Goal: Task Accomplishment & Management: Manage account settings

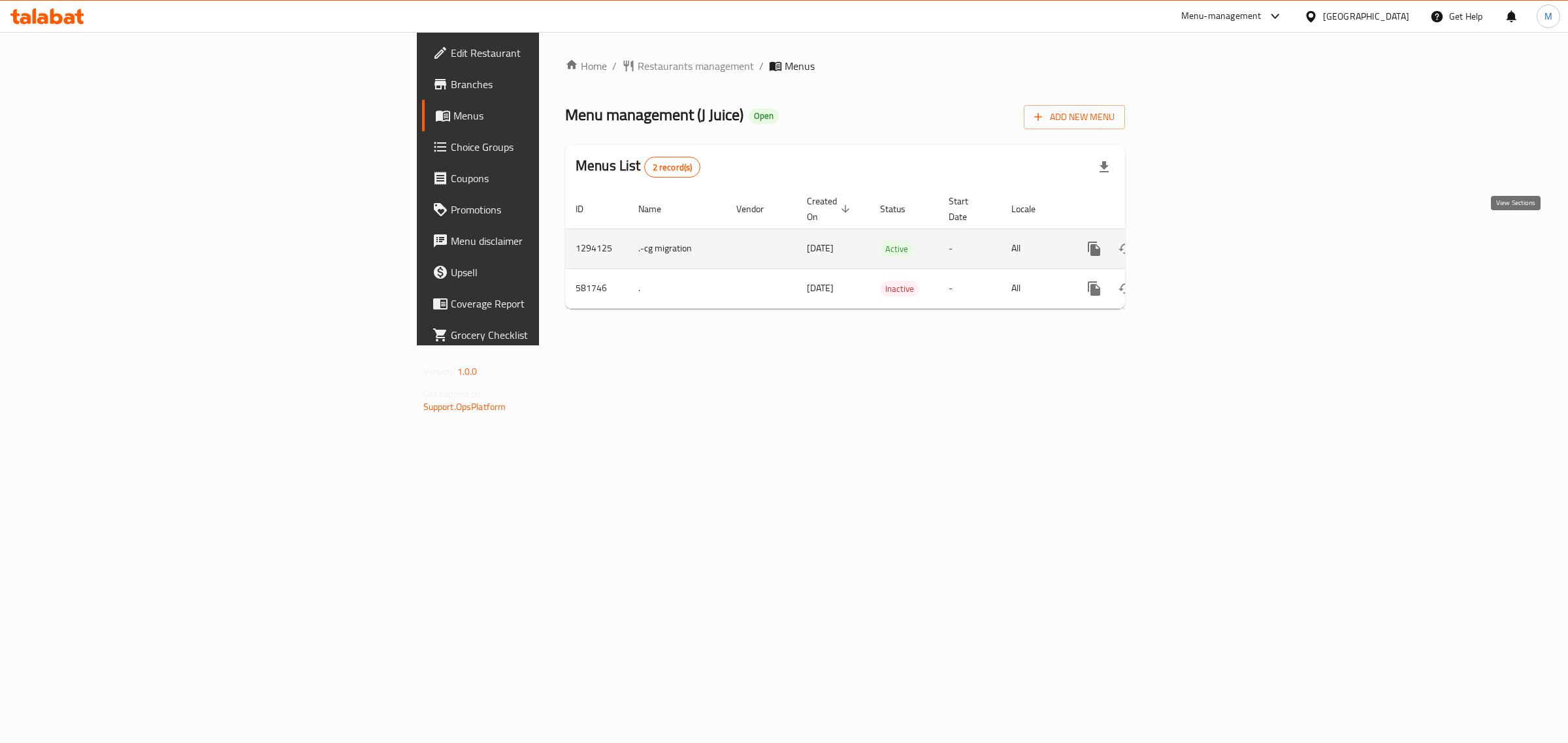
click at [1194, 243] on icon "enhanced table" at bounding box center [1189, 249] width 12 height 12
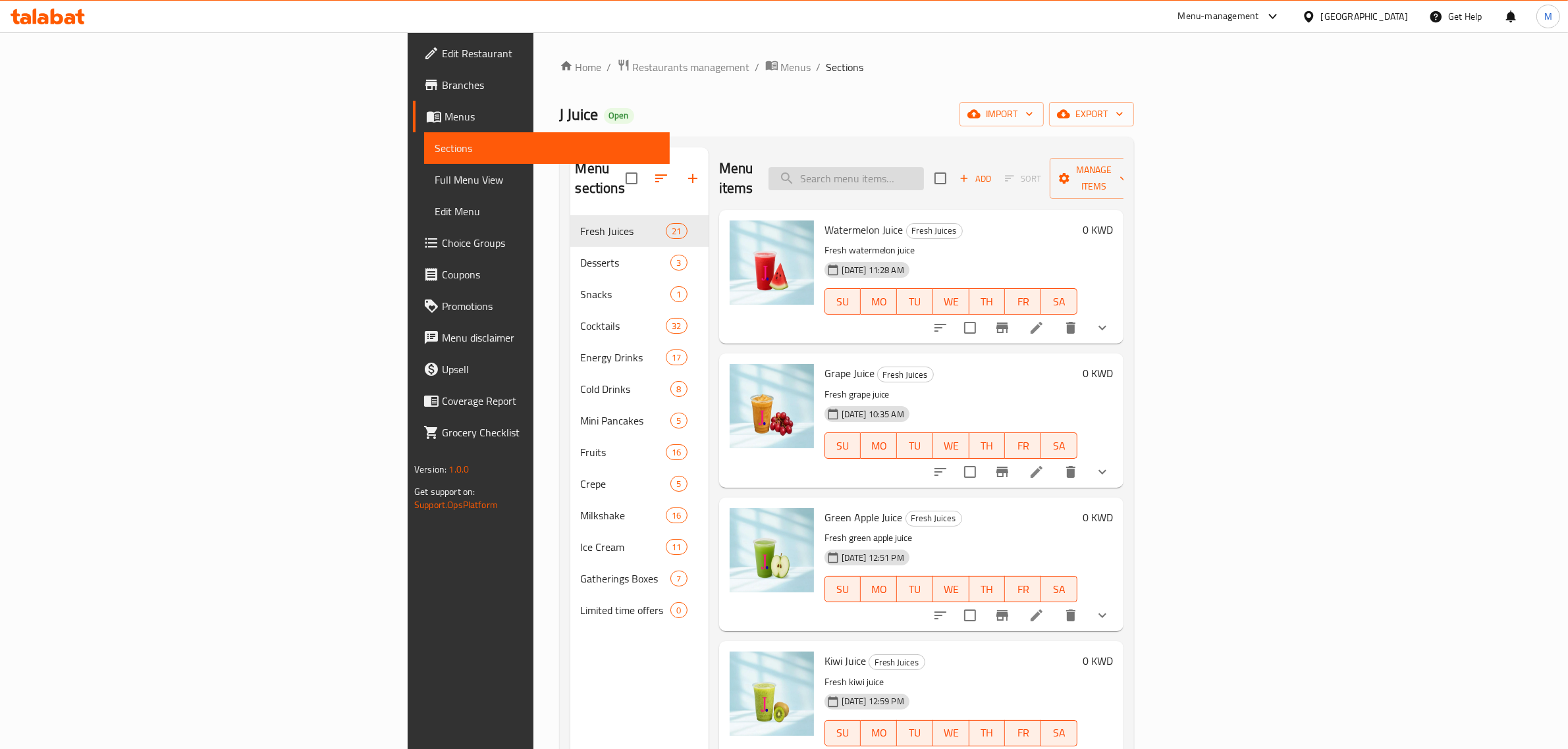
click at [924, 167] on input "search" at bounding box center [847, 179] width 155 height 23
paste input "JBL"
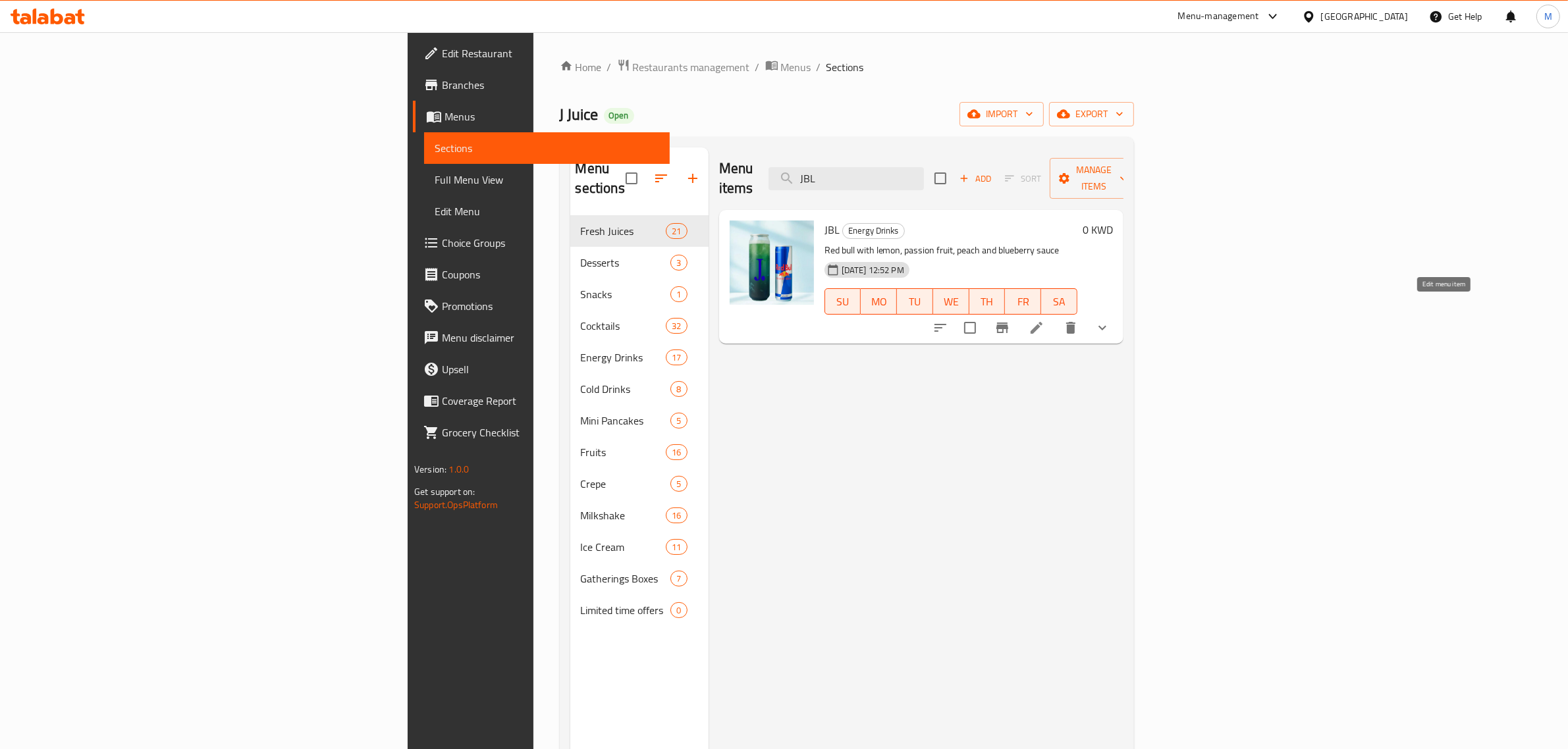
type input "JBL"
click at [1044, 320] on icon at bounding box center [1036, 328] width 16 height 16
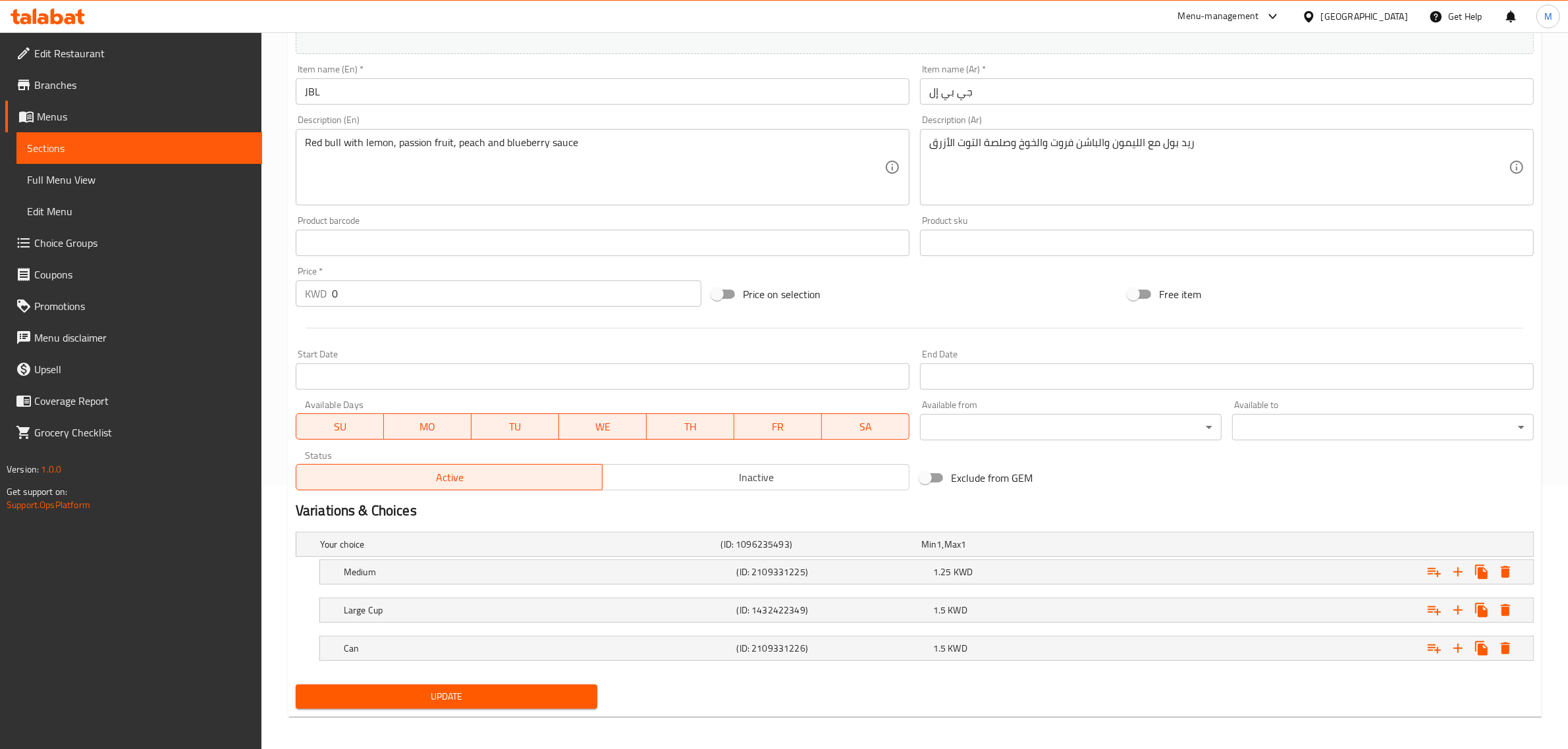
scroll to position [268, 0]
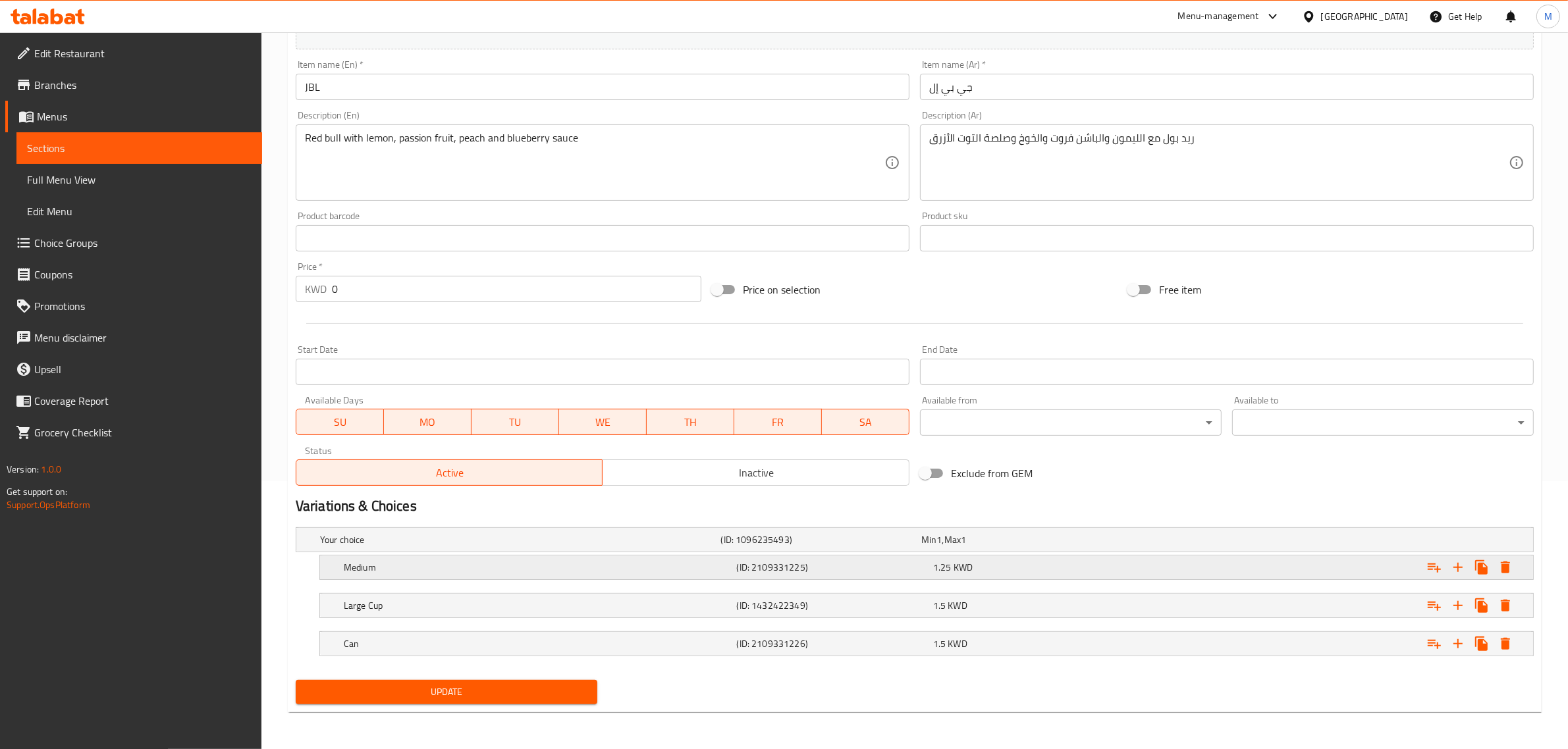
click at [676, 573] on h5 "Medium" at bounding box center [538, 568] width 388 height 13
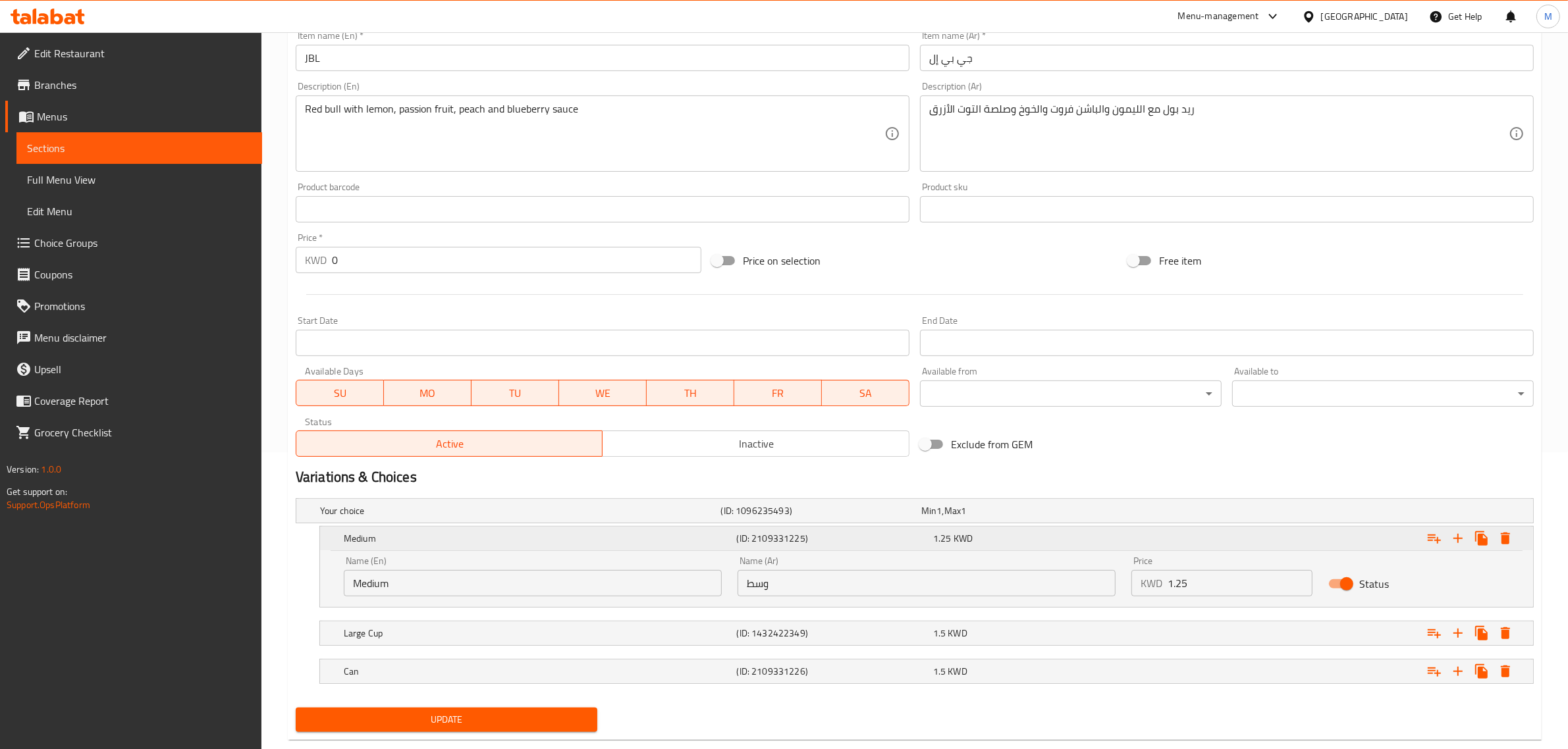
scroll to position [324, 0]
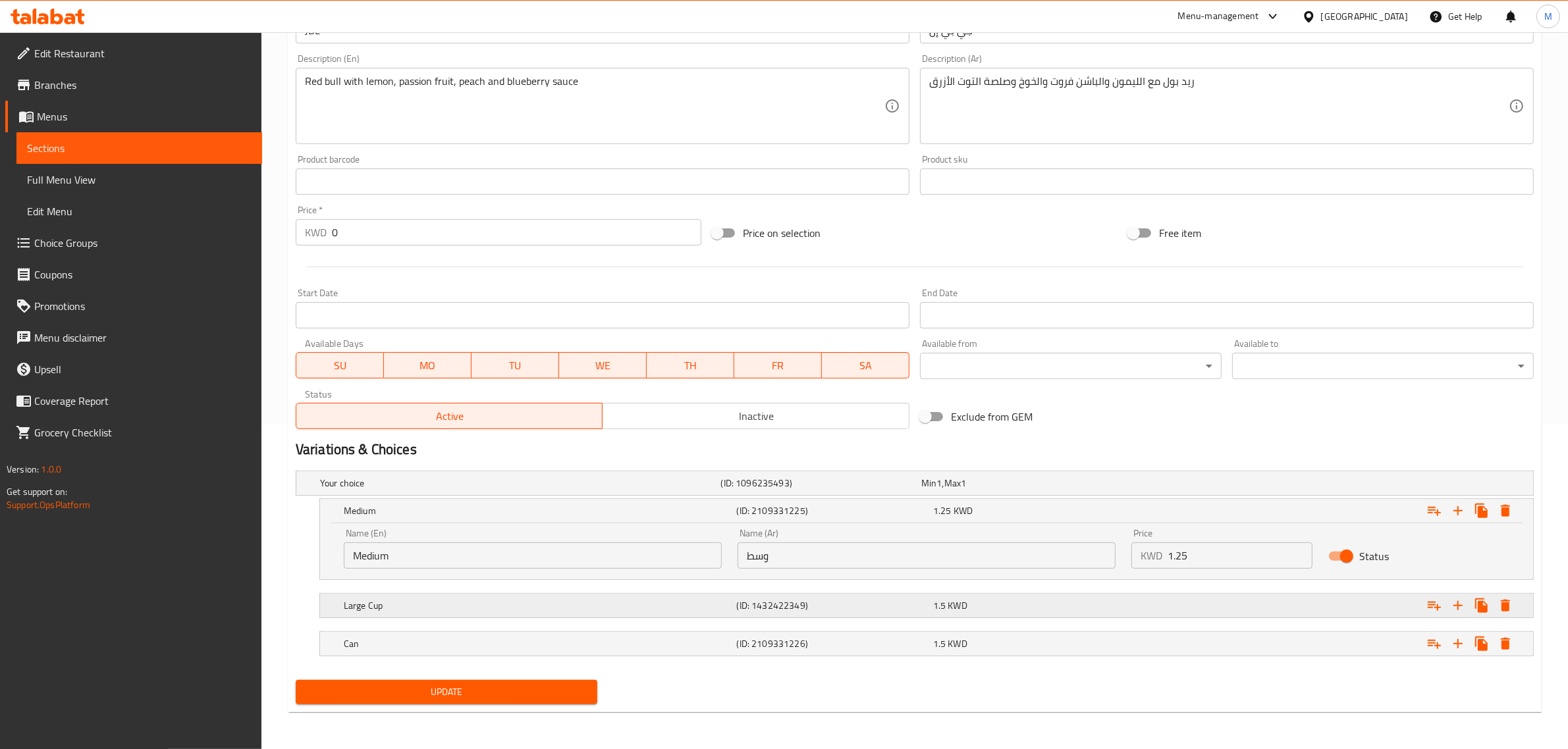
click at [552, 610] on h5 "Large Cup" at bounding box center [538, 605] width 388 height 13
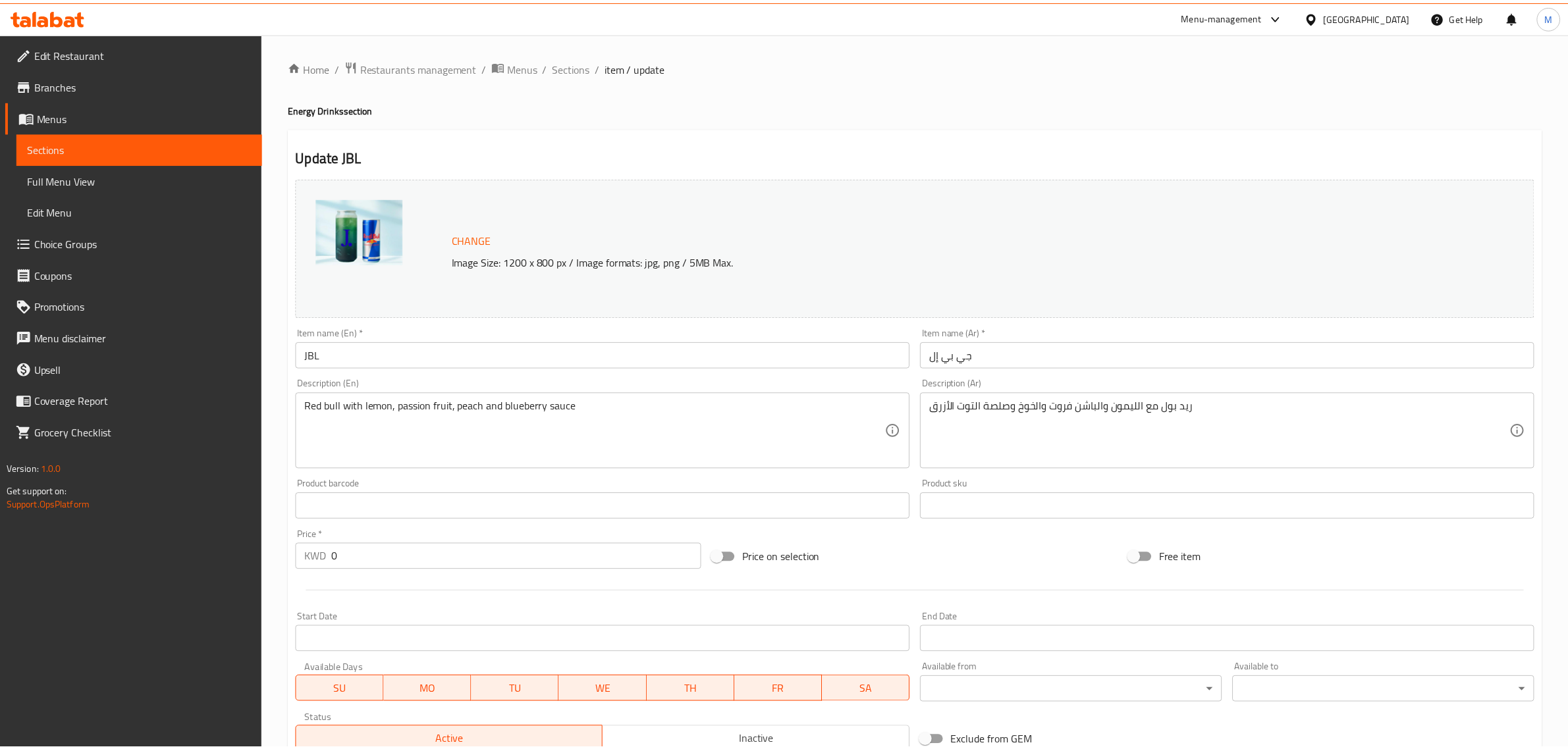
scroll to position [382, 0]
